Goal: Information Seeking & Learning: Learn about a topic

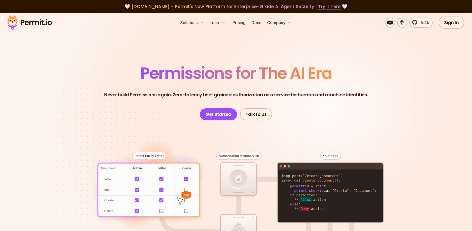
click at [349, 115] on header "Permissions for The AI Era Never build Permissions again. Zero-latency fine-gra…" at bounding box center [235, 92] width 351 height 55
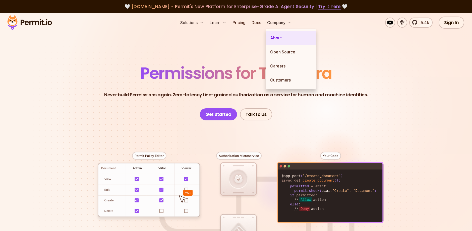
click at [278, 39] on link "About" at bounding box center [291, 38] width 50 height 14
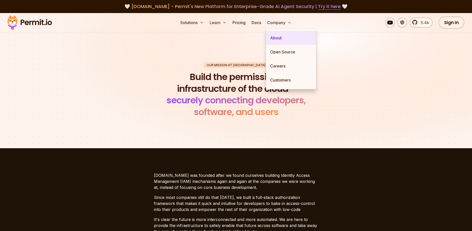
click at [278, 39] on link "About" at bounding box center [291, 38] width 50 height 14
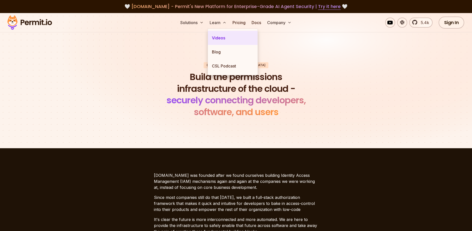
click at [217, 38] on link "Videos" at bounding box center [233, 38] width 50 height 14
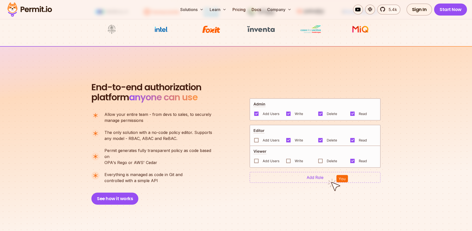
scroll to position [301, 0]
